Goal: Task Accomplishment & Management: Manage account settings

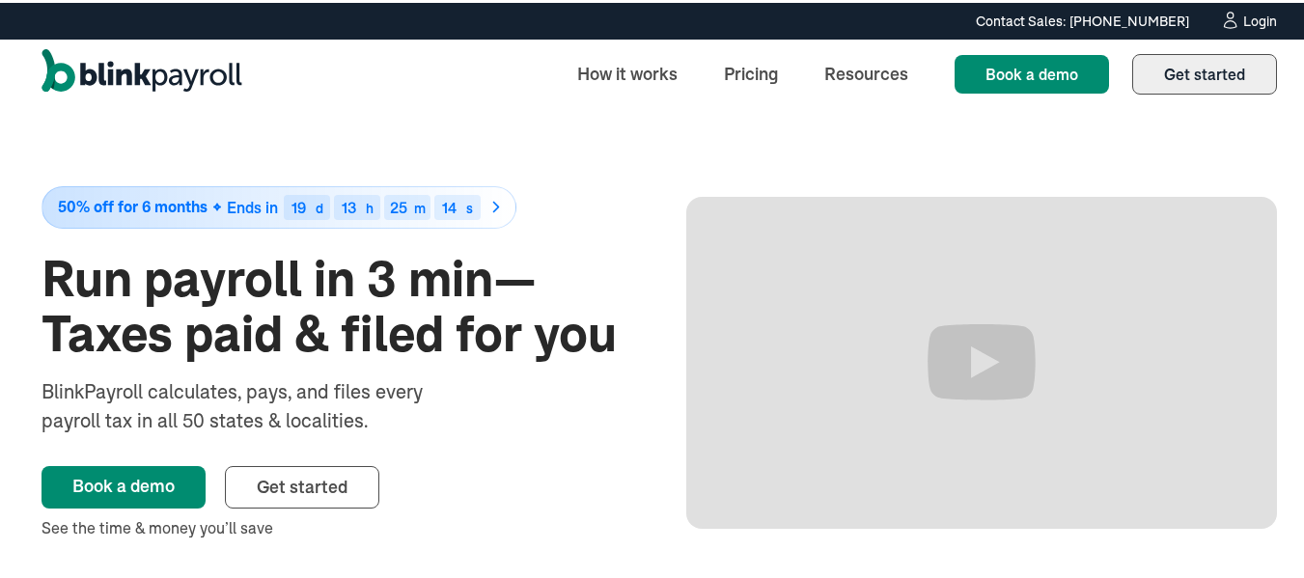
click at [1181, 83] on link "Get started Sign up" at bounding box center [1204, 71] width 145 height 41
click at [1253, 14] on div "Login" at bounding box center [1260, 19] width 34 height 14
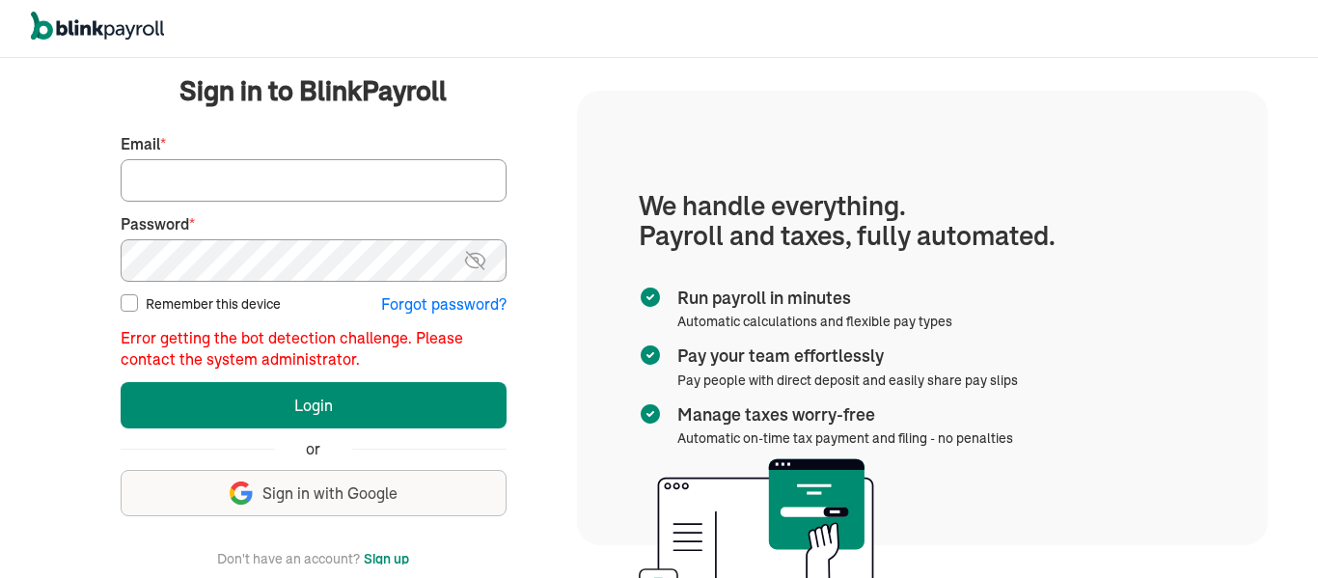
click at [344, 182] on input "Email *" at bounding box center [314, 180] width 386 height 42
click at [156, 190] on input "Email *" at bounding box center [314, 180] width 386 height 42
click at [443, 177] on input "Email *" at bounding box center [314, 180] width 386 height 42
drag, startPoint x: 1039, startPoint y: 87, endPoint x: 665, endPoint y: 105, distance: 374.8
click at [1039, 87] on div "We handle it all. Payroll and taxes, fully automated. Back Forgot your password…" at bounding box center [659, 318] width 1318 height 520
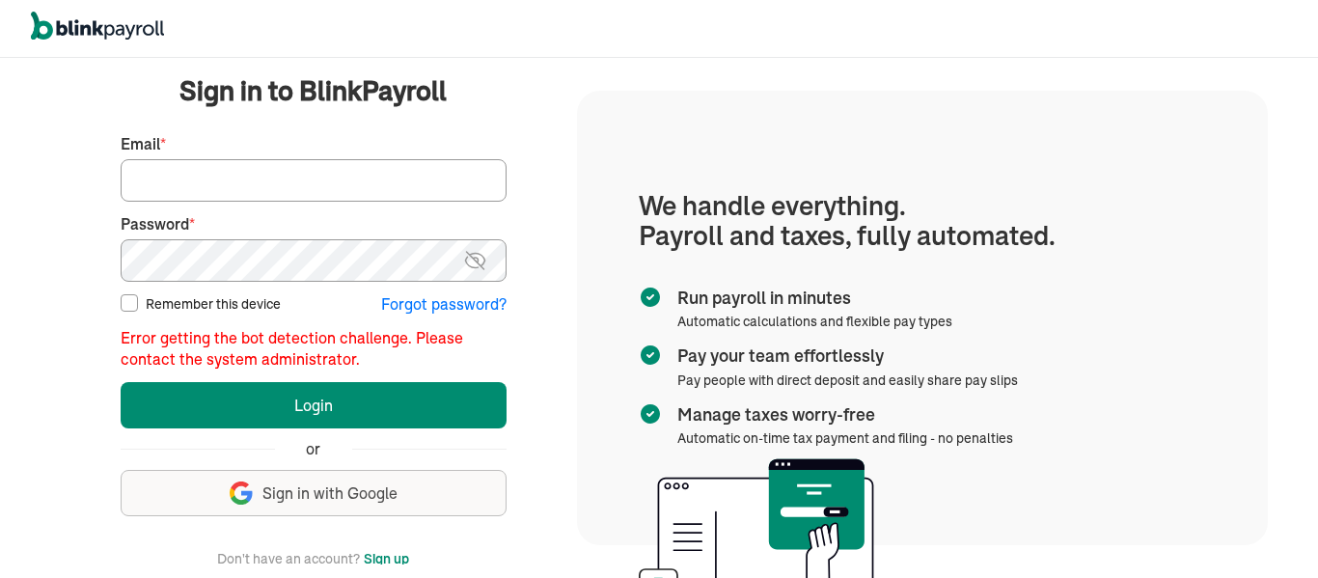
click at [315, 174] on input "Email *" at bounding box center [314, 180] width 386 height 42
paste input "Lupeac3@icloud.com"
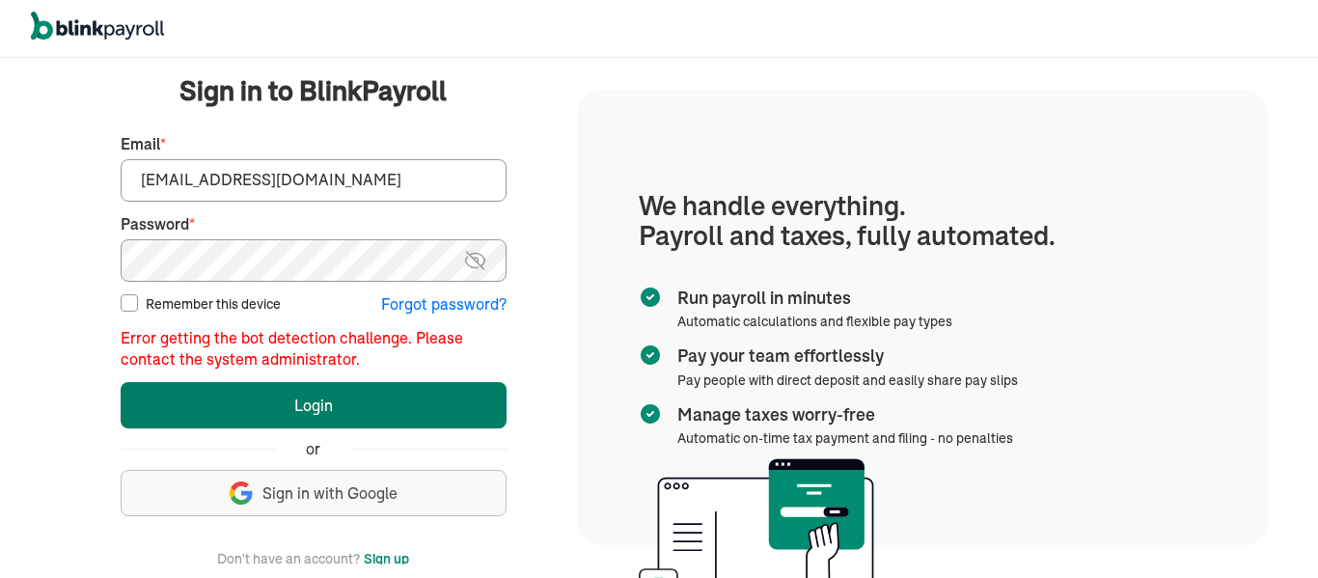
type input "Lupeac3@icloud.com"
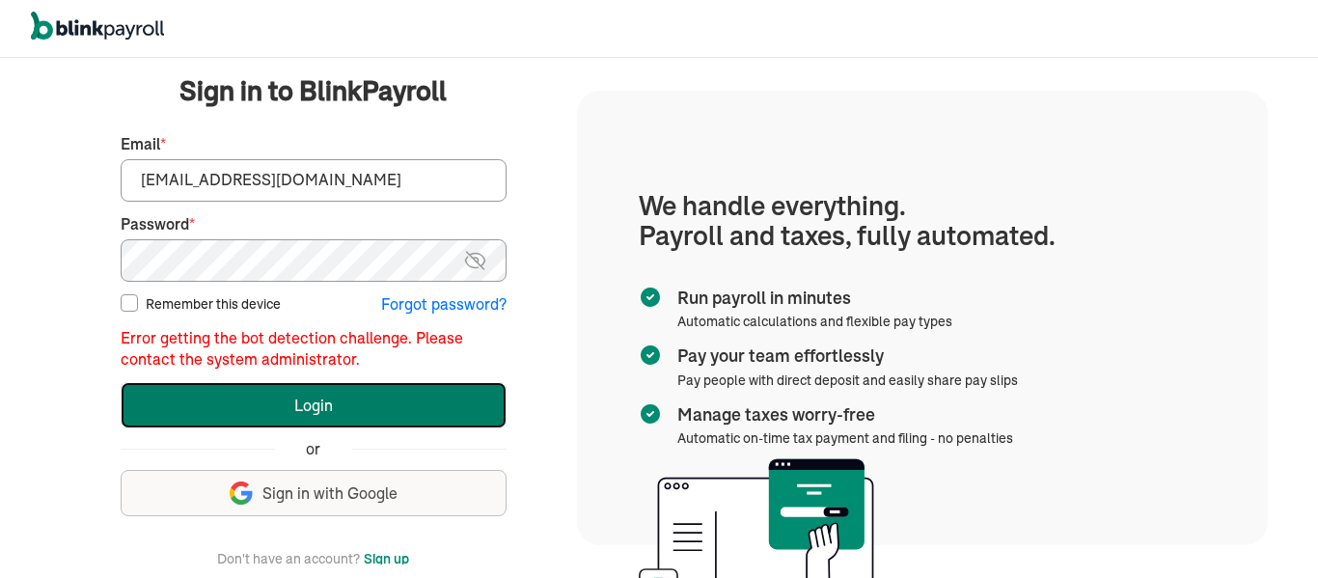
click at [320, 407] on button "Login" at bounding box center [314, 405] width 386 height 46
